Goal: Information Seeking & Learning: Learn about a topic

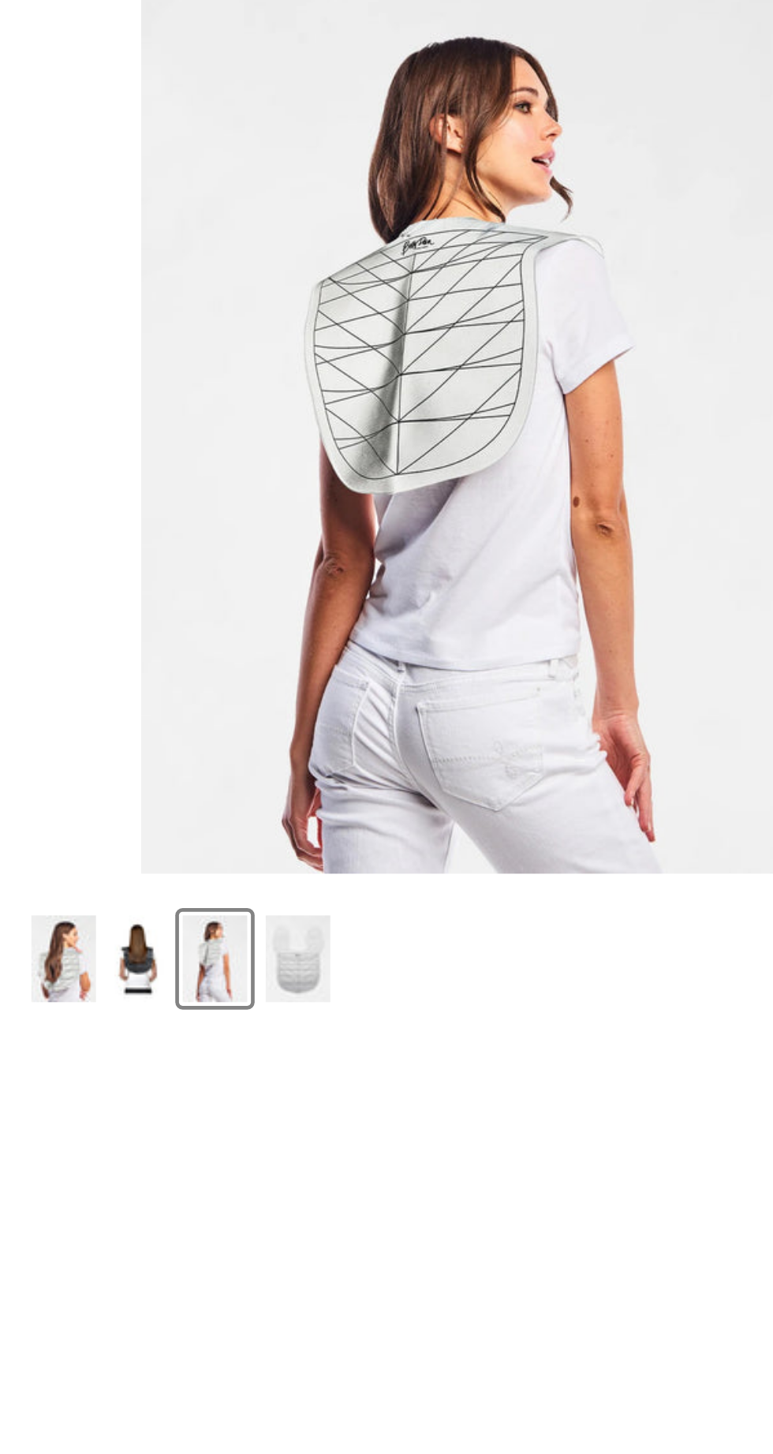
click at [118, 580] on img "Product thumbnails" at bounding box center [128, 566] width 28 height 37
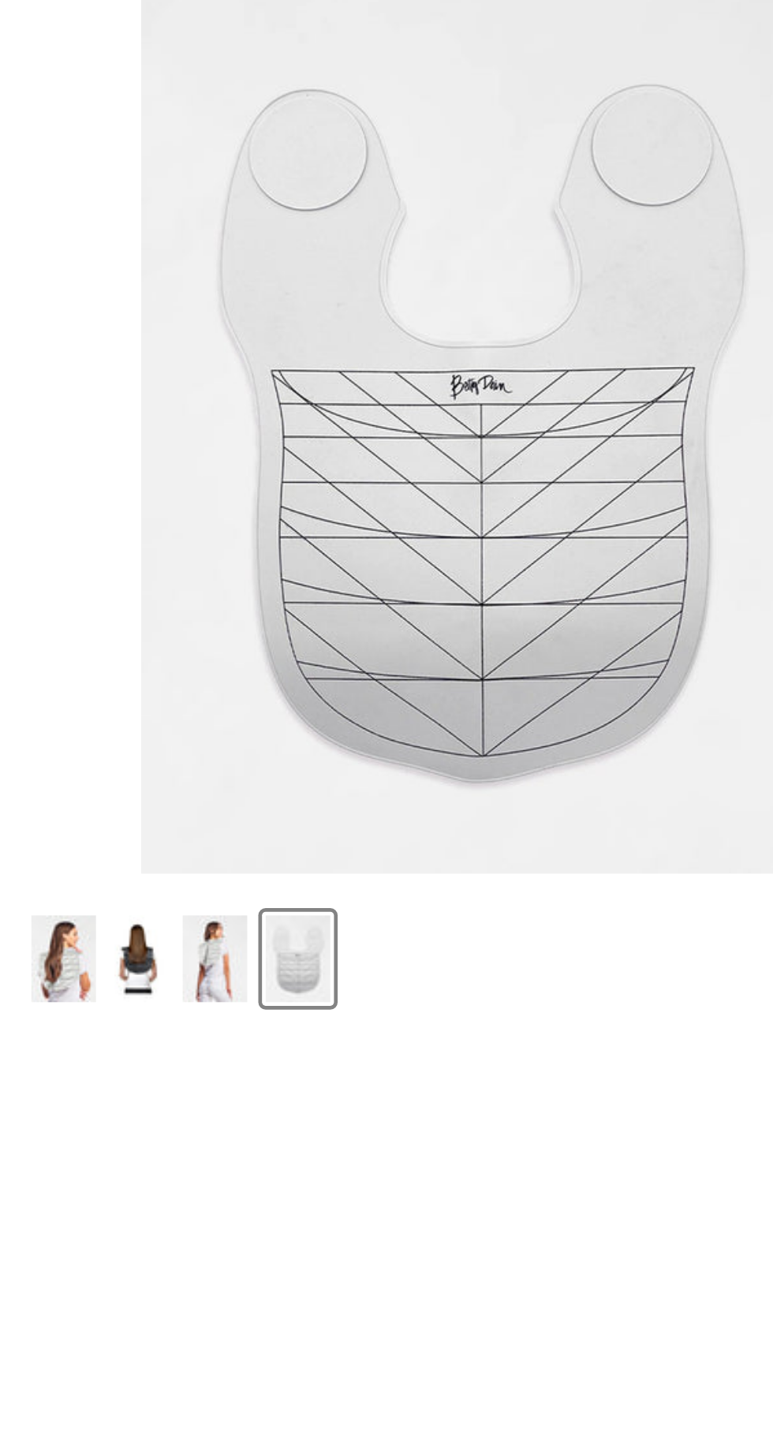
click at [65, 570] on img "Product thumbnails" at bounding box center [59, 566] width 21 height 37
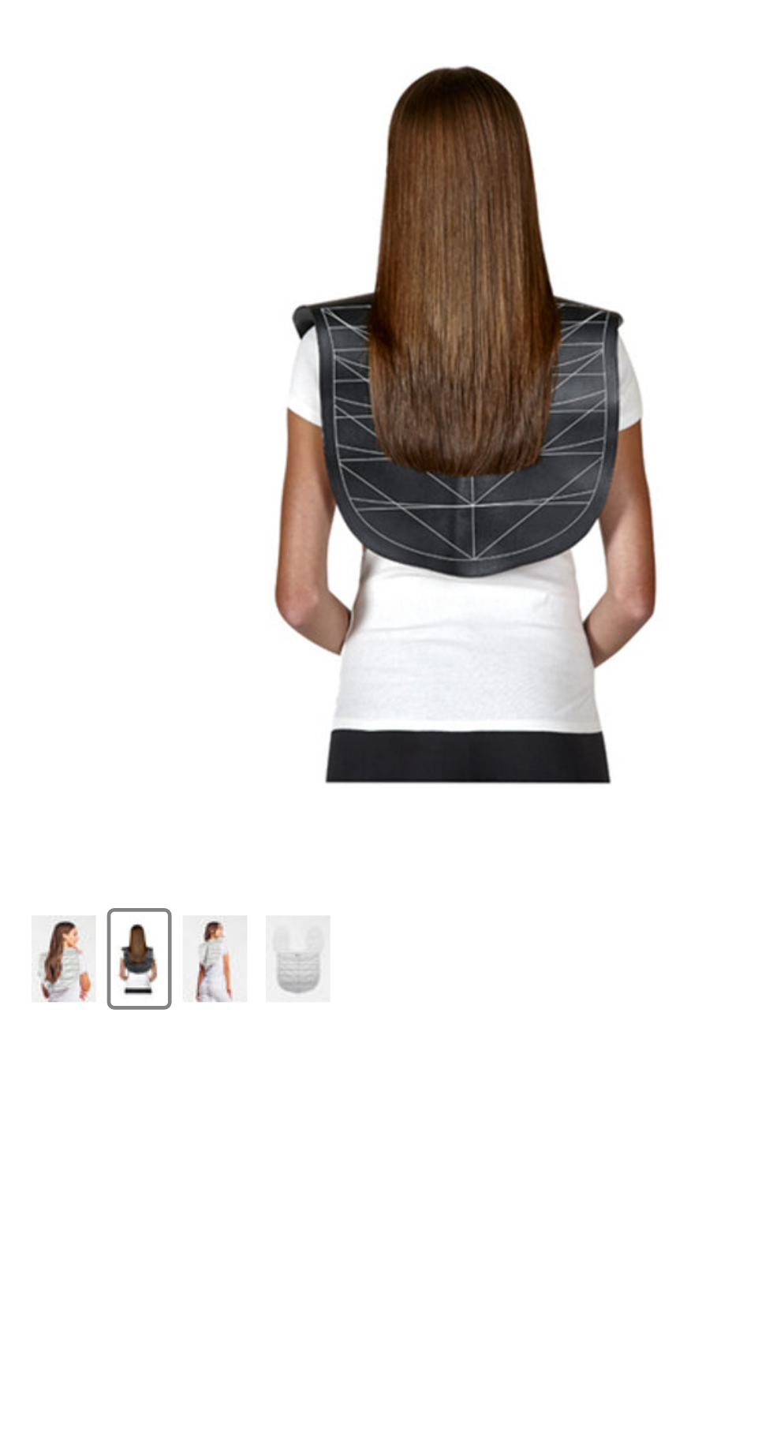
click at [31, 579] on img "Product thumbnails" at bounding box center [27, 566] width 28 height 37
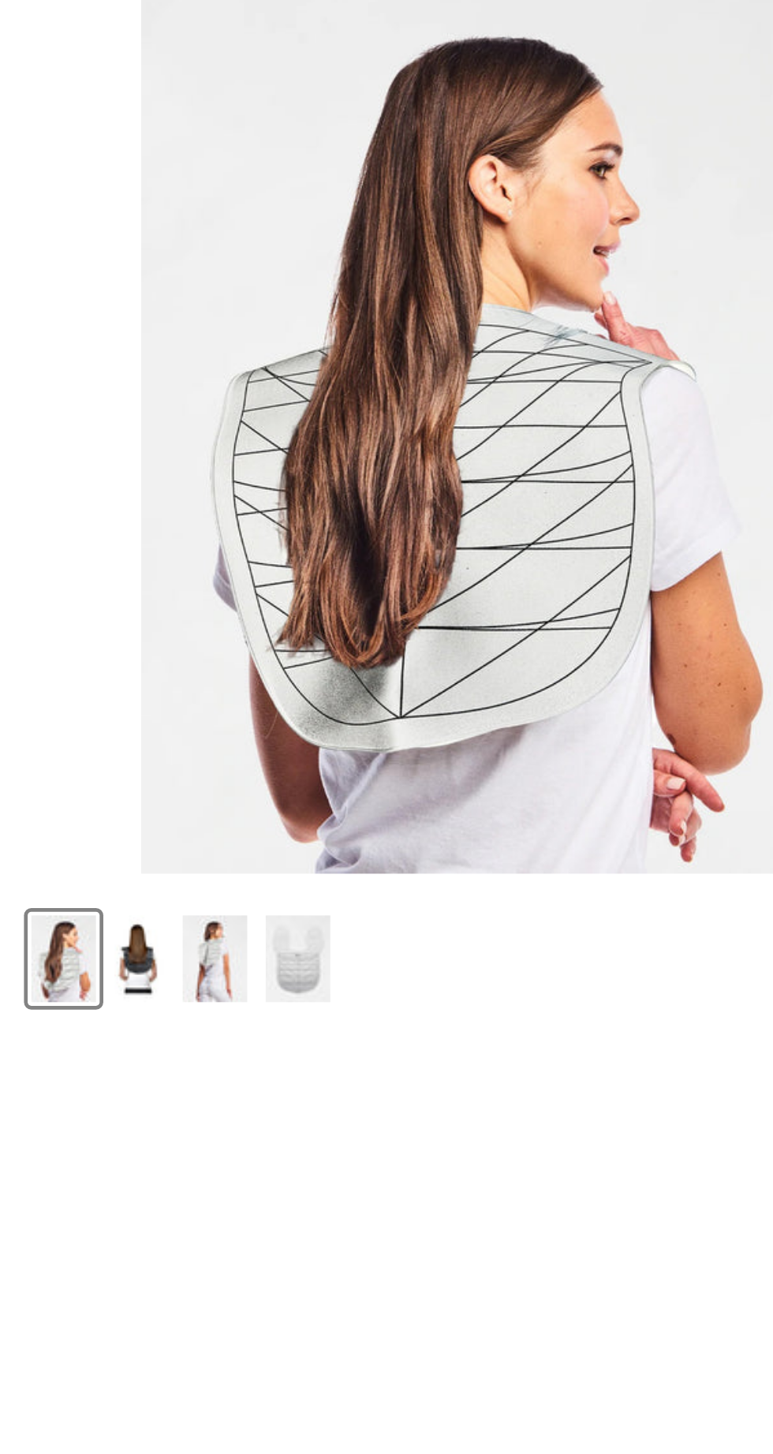
click at [65, 570] on img "Product thumbnails" at bounding box center [59, 566] width 21 height 37
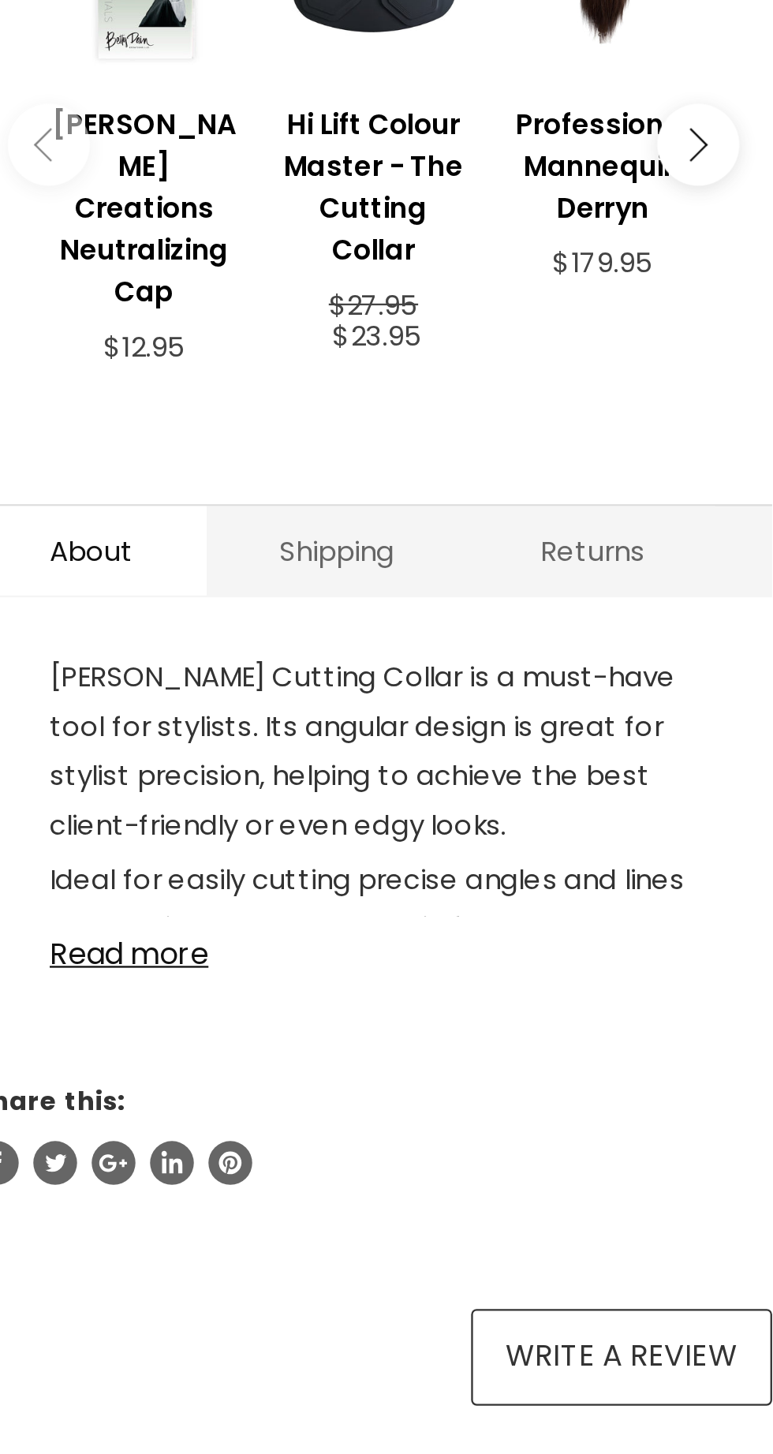
scroll to position [80, 0]
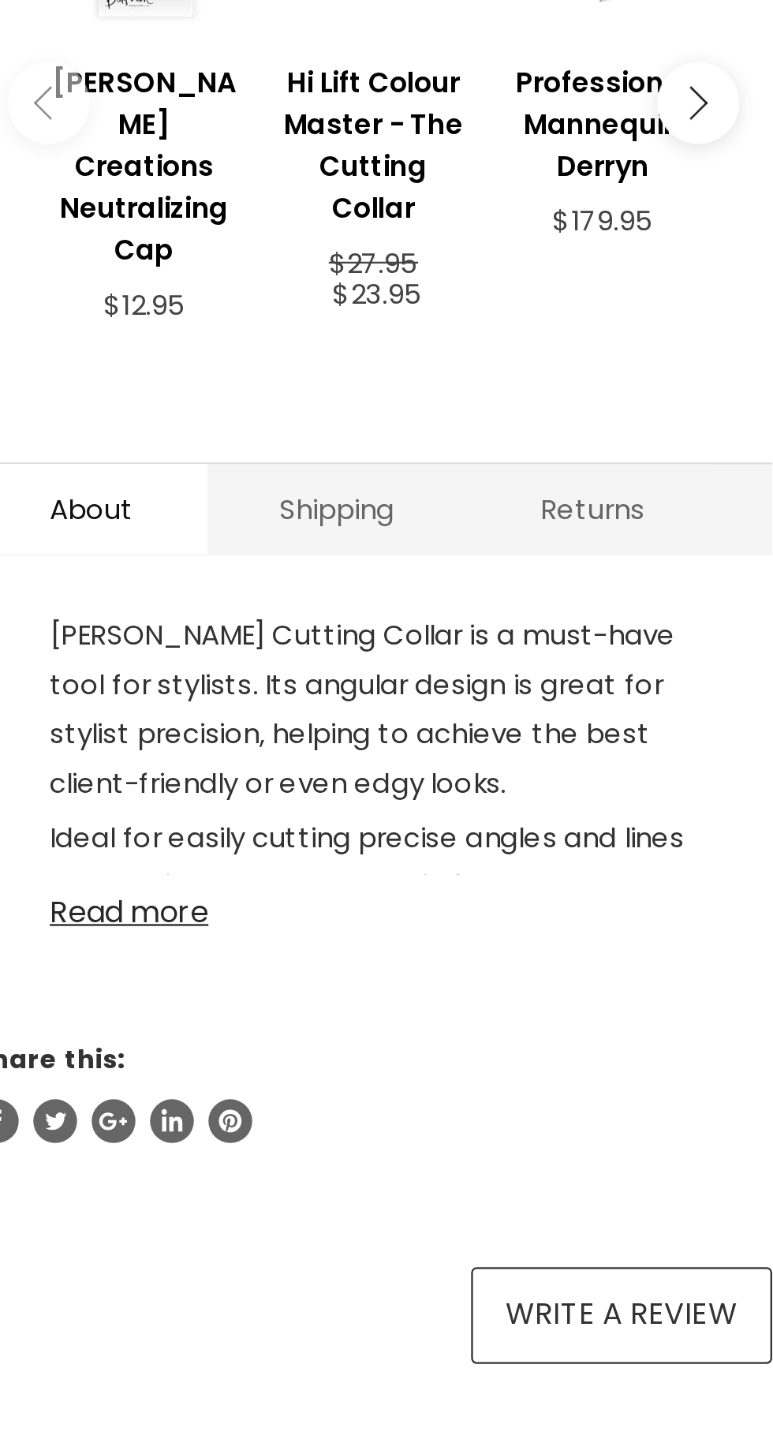
click at [469, 1043] on link "Read more" at bounding box center [589, 1055] width 281 height 24
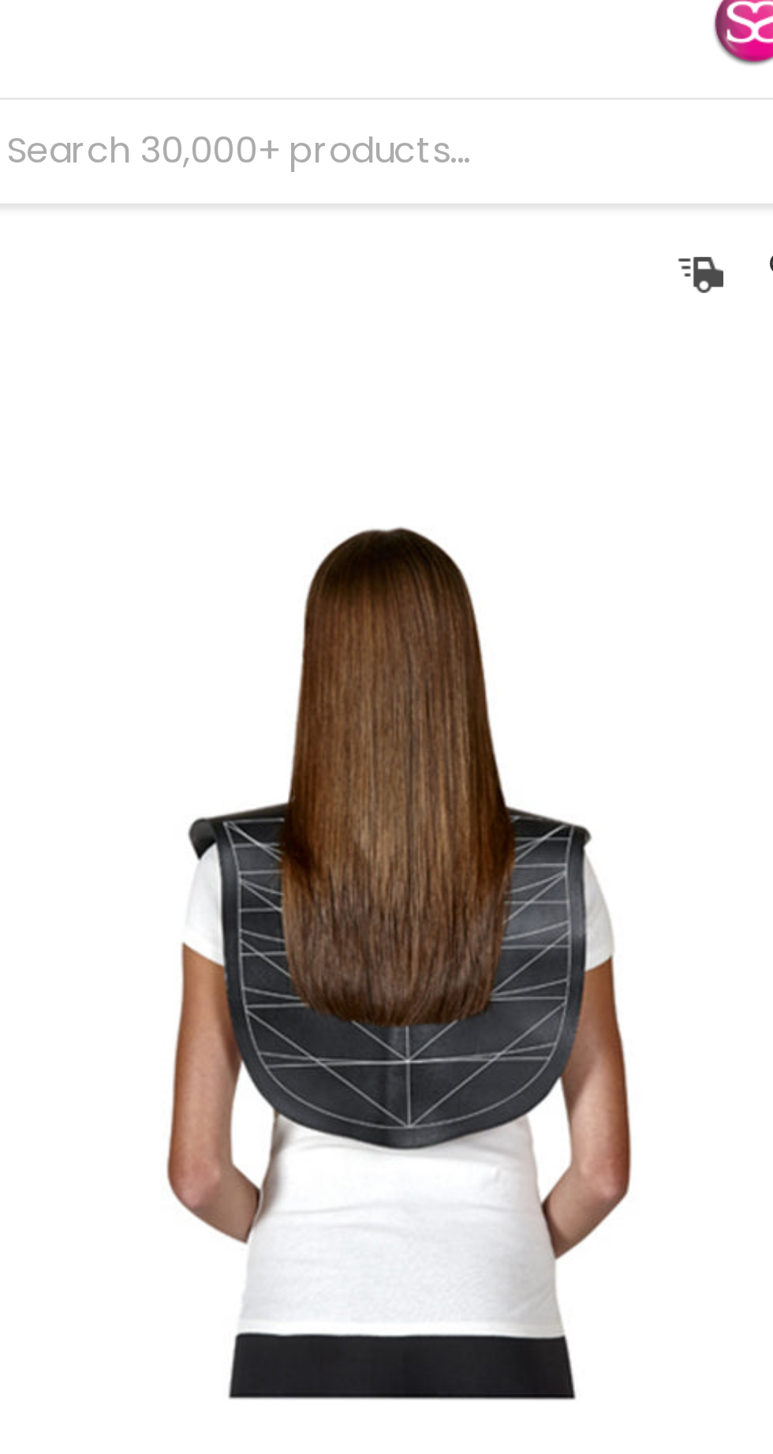
scroll to position [0, 0]
